Goal: Find specific page/section: Find specific page/section

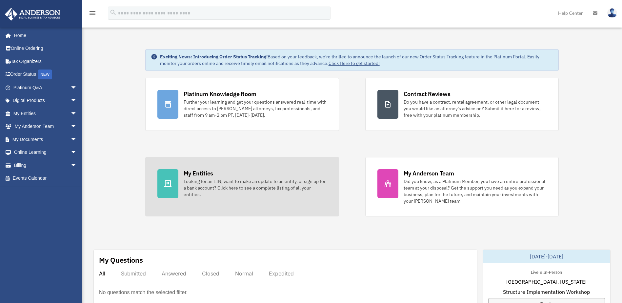
click at [233, 180] on div "Looking for an EIN, want to make an update to an entity, or sign up for a bank …" at bounding box center [254, 188] width 143 height 20
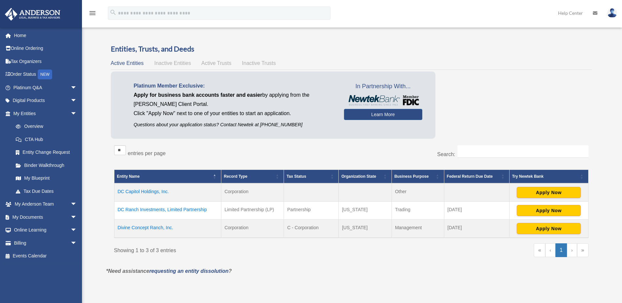
scroll to position [33, 0]
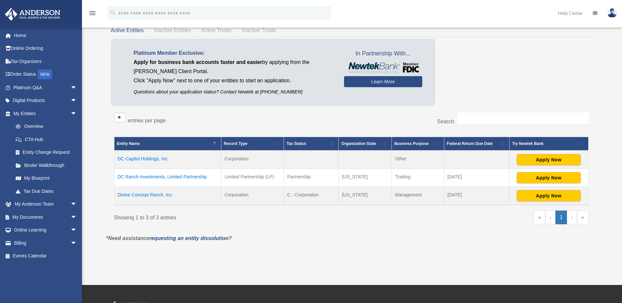
click at [159, 194] on td "Divine Concept Ranch, Inc." at bounding box center [167, 195] width 107 height 18
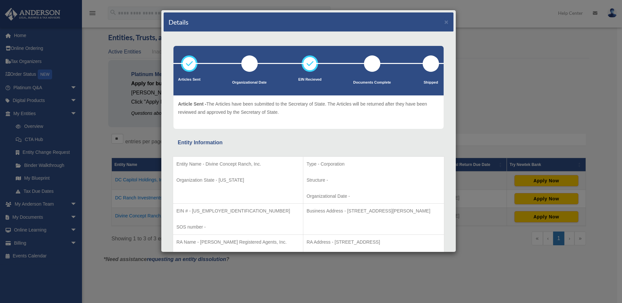
scroll to position [0, 0]
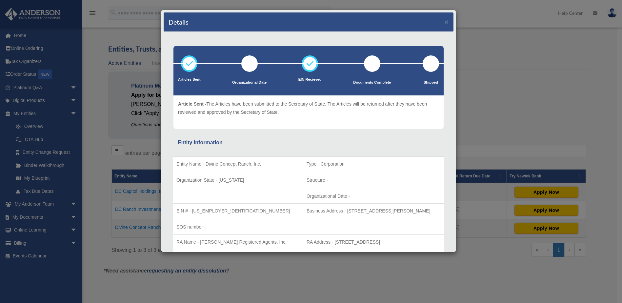
click at [96, 53] on div "Details × Articles Sent Organizational Date" at bounding box center [311, 151] width 622 height 303
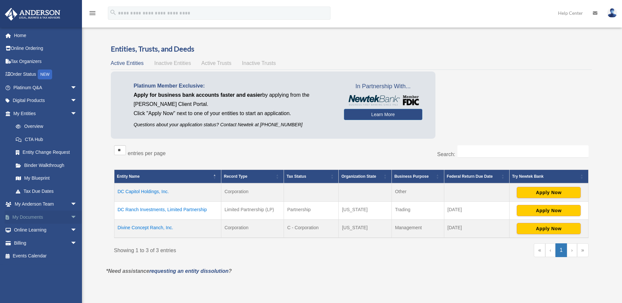
click at [34, 217] on link "My Documents arrow_drop_down" at bounding box center [46, 216] width 82 height 13
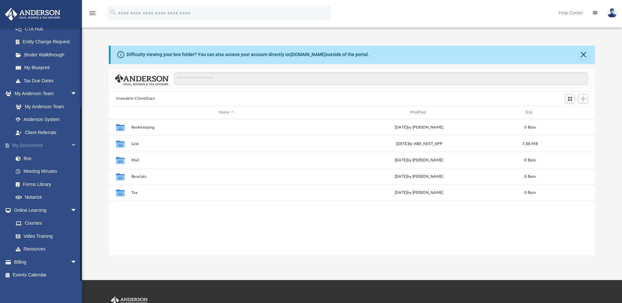
scroll to position [112, 0]
click at [29, 157] on link "Box" at bounding box center [48, 156] width 78 height 13
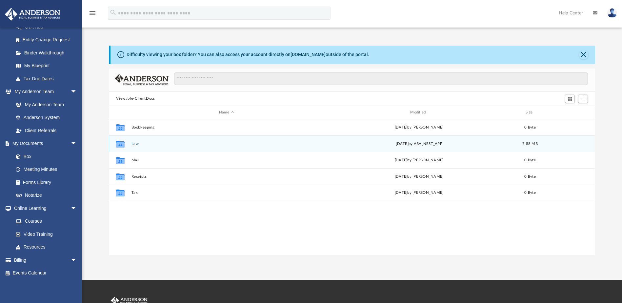
click at [133, 143] on button "Law" at bounding box center [226, 144] width 190 height 4
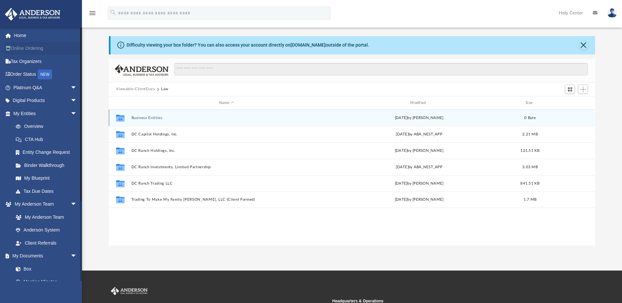
scroll to position [0, 0]
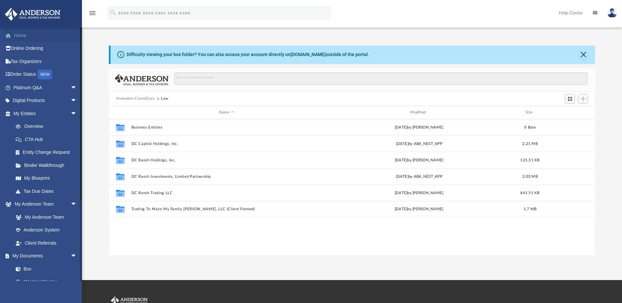
click at [20, 37] on link "Home" at bounding box center [46, 35] width 82 height 13
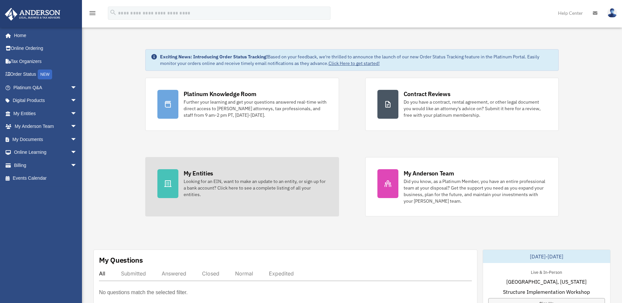
click at [265, 193] on div "Looking for an EIN, want to make an update to an entity, or sign up for a bank …" at bounding box center [254, 188] width 143 height 20
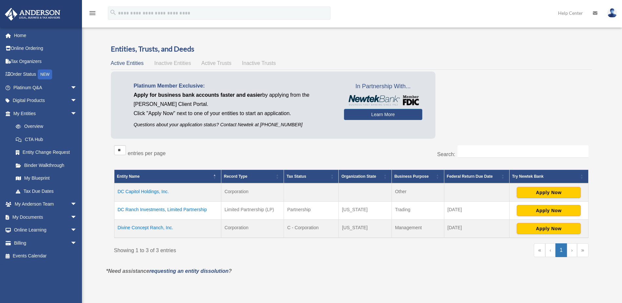
click at [147, 227] on td "Divine Concept Ranch, Inc." at bounding box center [167, 228] width 107 height 18
